Goal: Find specific page/section: Find specific page/section

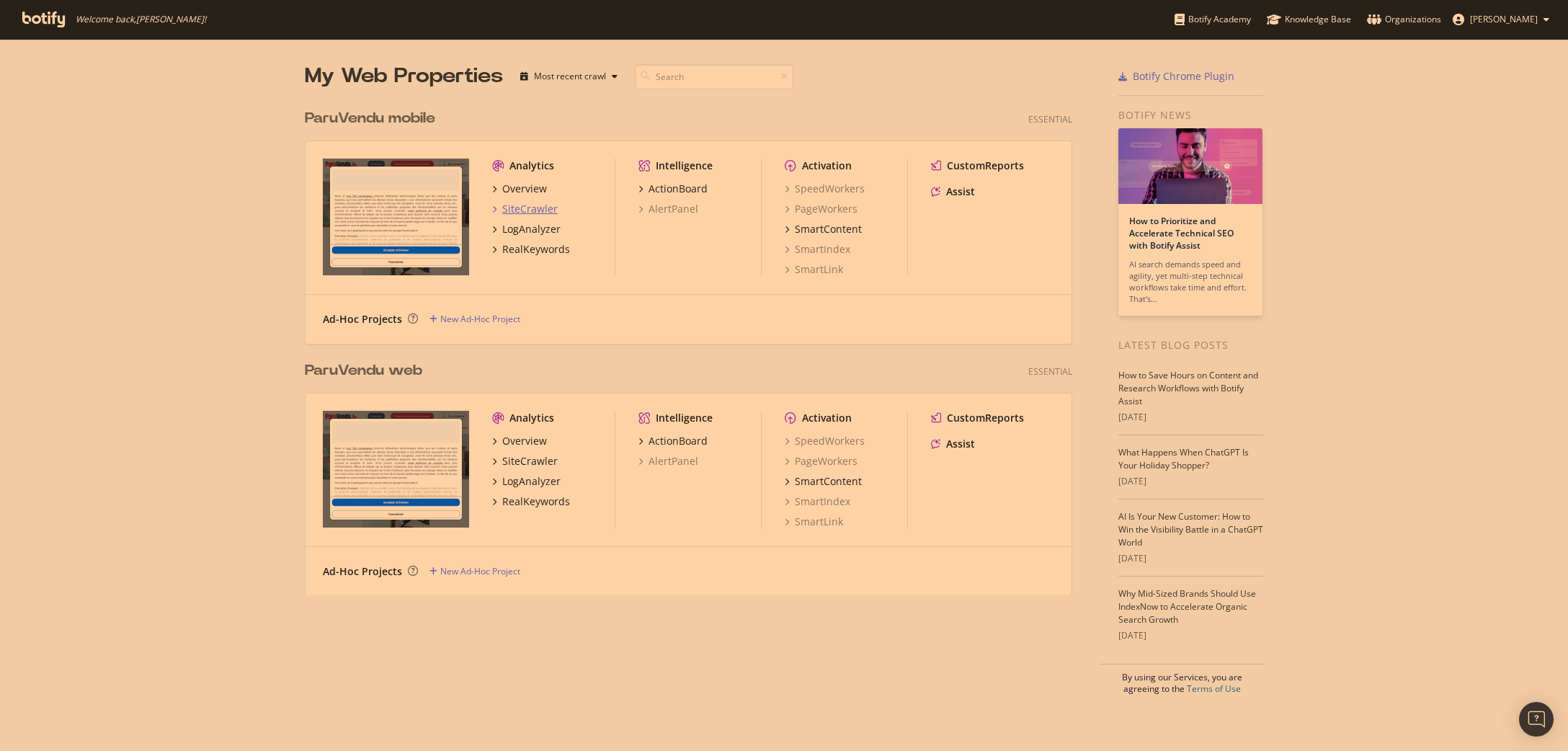
scroll to position [750, 1568]
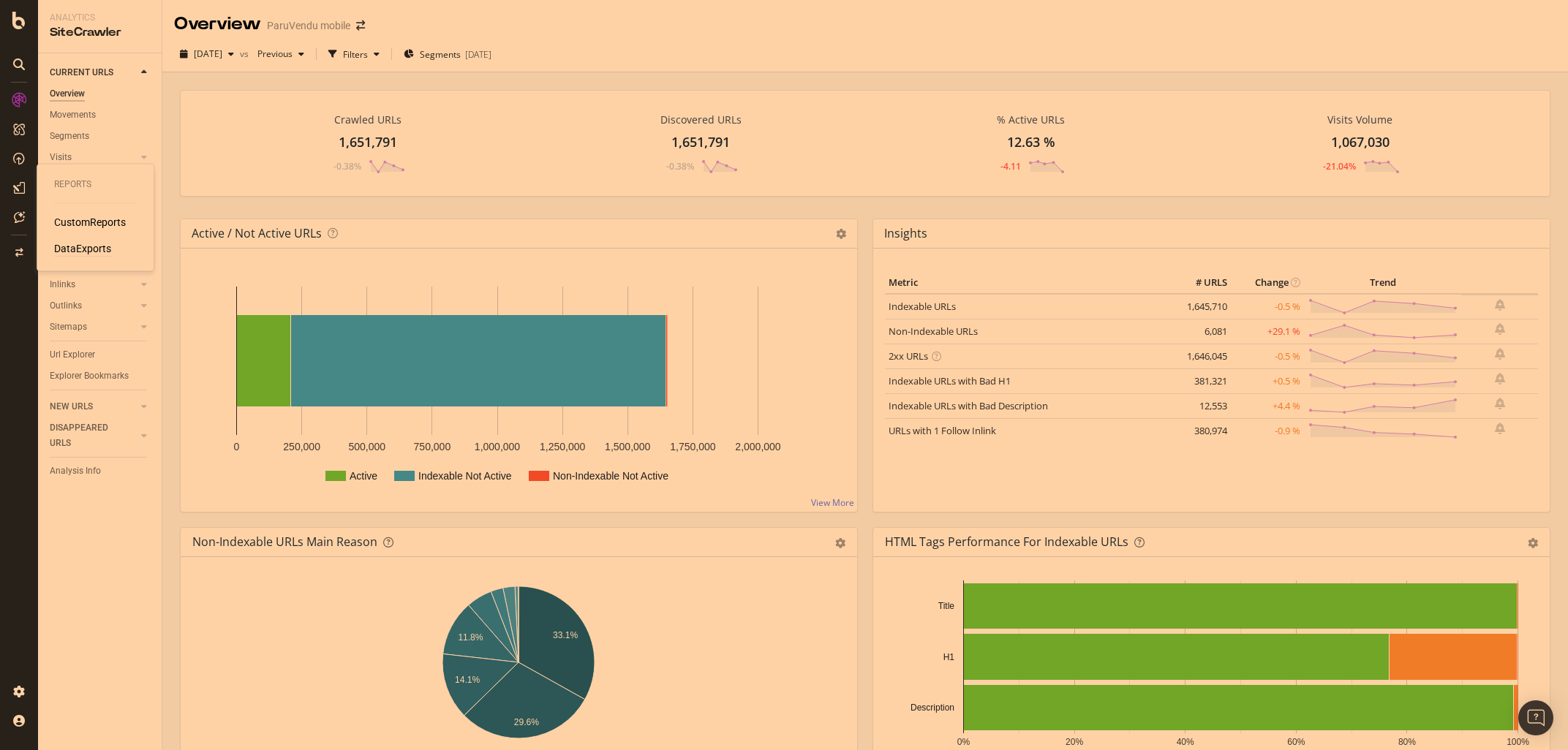
click at [64, 247] on div "DataExports" at bounding box center [82, 249] width 57 height 14
